Goal: Task Accomplishment & Management: Manage account settings

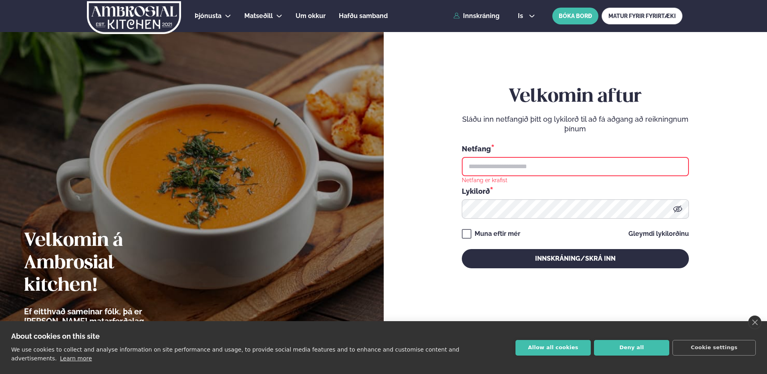
click at [571, 168] on input "text" at bounding box center [575, 166] width 227 height 19
type input "**********"
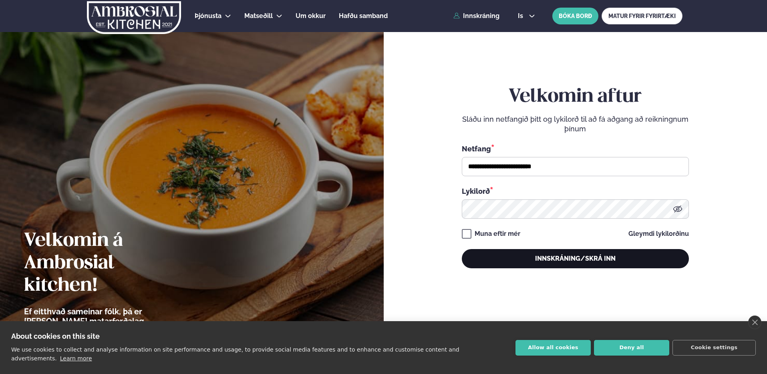
click at [603, 259] on button "Innskráning/Skrá inn" at bounding box center [575, 258] width 227 height 19
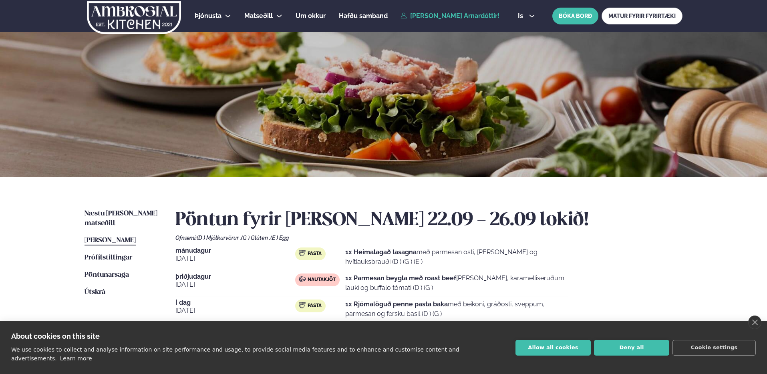
scroll to position [52, 0]
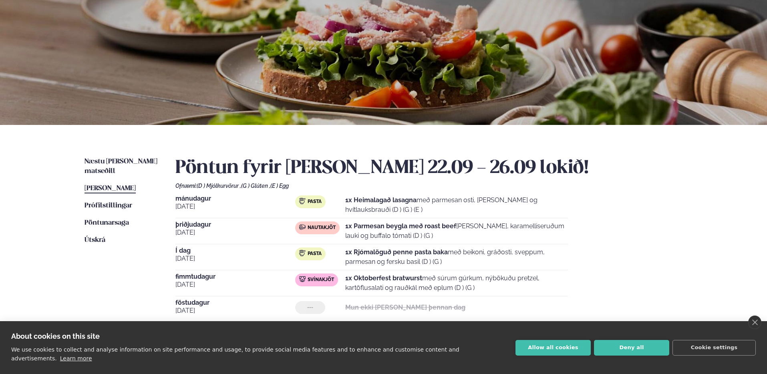
drag, startPoint x: 357, startPoint y: 253, endPoint x: 459, endPoint y: 254, distance: 101.7
click at [459, 254] on p "1x Rjómalöguð penne pasta baka með beikoni, gráðosti, sveppum, parmesan og fers…" at bounding box center [456, 256] width 223 height 19
click at [436, 253] on strong "1x Rjómalöguð penne pasta baka" at bounding box center [396, 252] width 103 height 8
drag, startPoint x: 430, startPoint y: 254, endPoint x: 443, endPoint y: 252, distance: 13.0
click at [443, 252] on strong "1x Rjómalöguð penne pasta baka" at bounding box center [396, 252] width 103 height 8
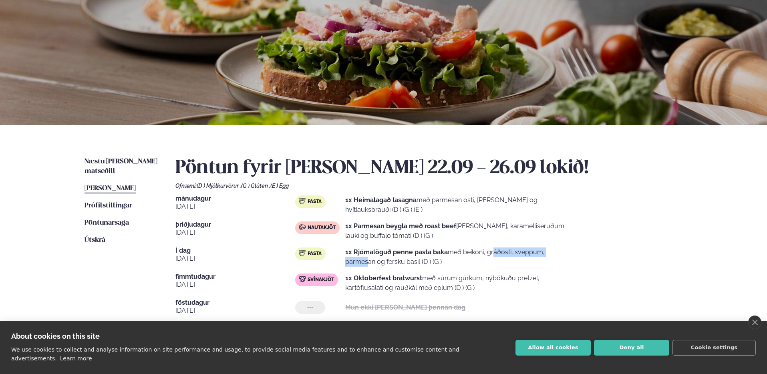
drag, startPoint x: 463, startPoint y: 249, endPoint x: 523, endPoint y: 257, distance: 59.7
click at [523, 257] on p "1x Rjómalöguð penne pasta baka með beikoni, gráðosti, sveppum, parmesan og fers…" at bounding box center [456, 256] width 223 height 19
click at [504, 260] on p "1x Rjómalöguð penne pasta baka með beikoni, gráðosti, sveppum, parmesan og fers…" at bounding box center [456, 256] width 223 height 19
